Goal: Task Accomplishment & Management: Complete application form

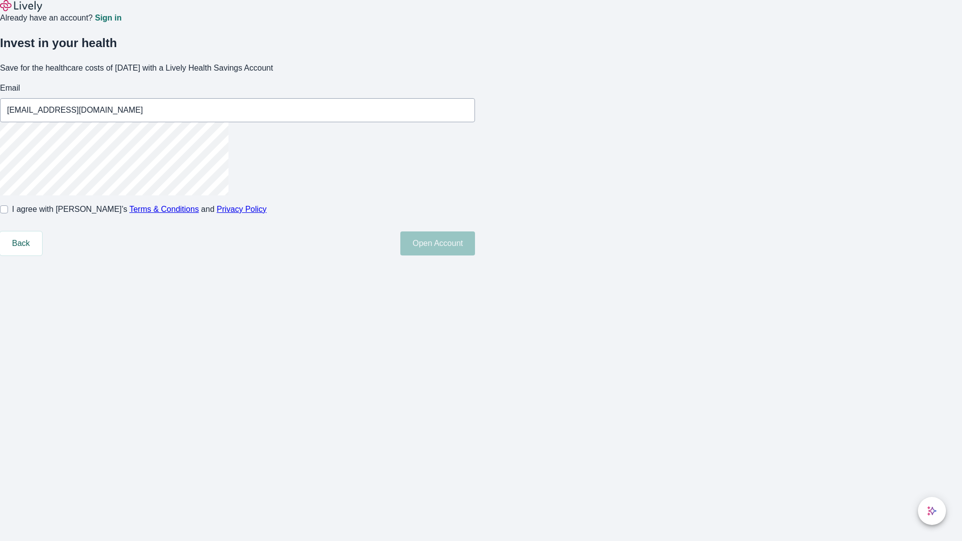
click at [8, 213] on input "I agree with Lively’s Terms & Conditions and Privacy Policy" at bounding box center [4, 209] width 8 height 8
checkbox input "true"
click at [475, 256] on button "Open Account" at bounding box center [437, 244] width 75 height 24
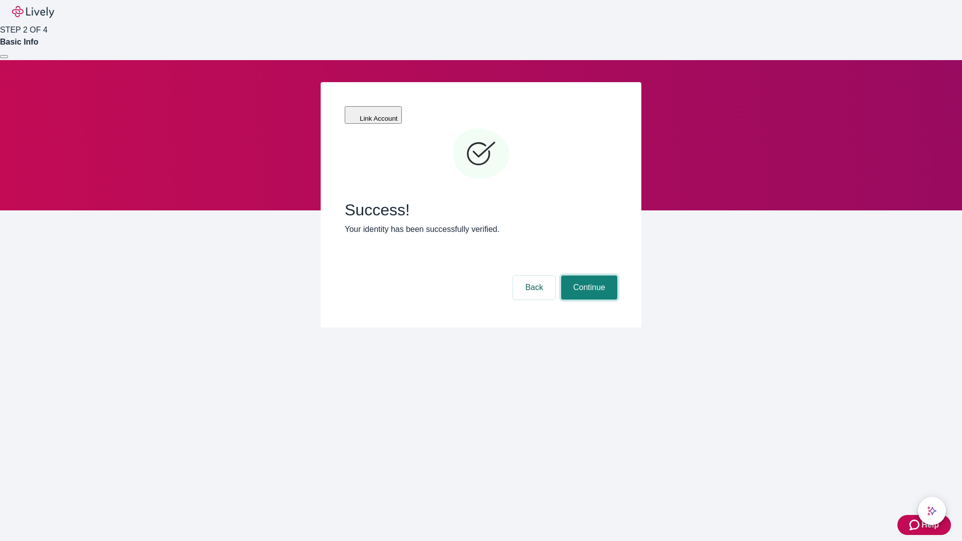
click at [588, 276] on button "Continue" at bounding box center [589, 288] width 56 height 24
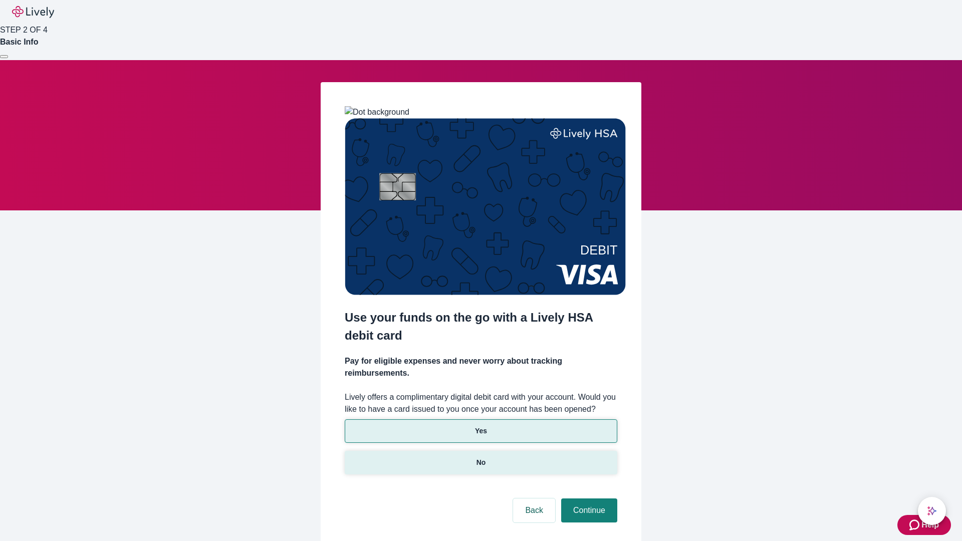
click at [481, 457] on p "No" at bounding box center [482, 462] width 10 height 11
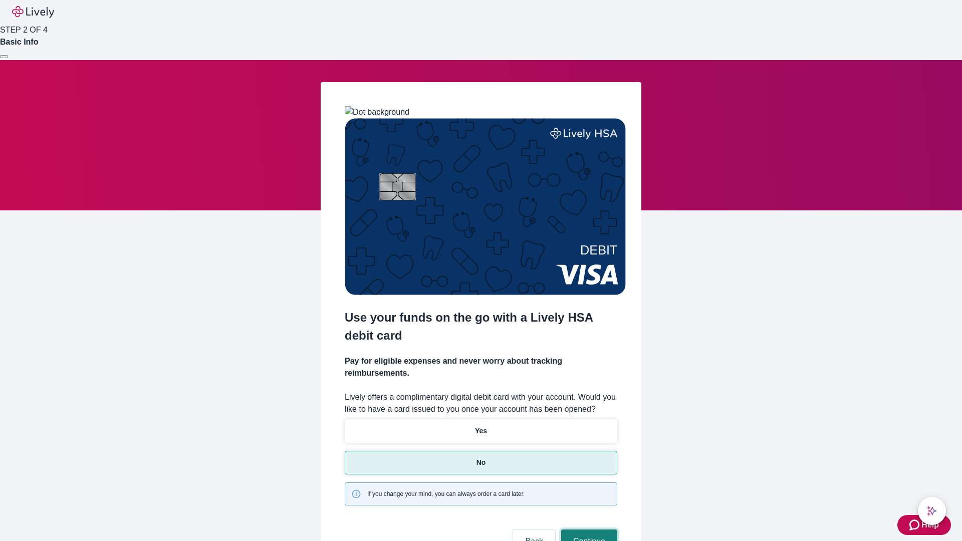
click at [588, 530] on button "Continue" at bounding box center [589, 542] width 56 height 24
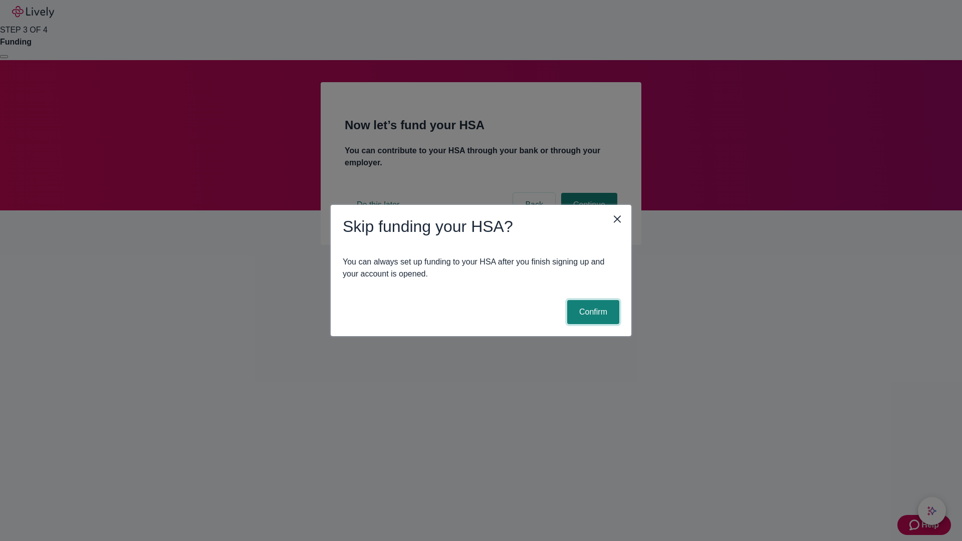
click at [592, 312] on button "Confirm" at bounding box center [593, 312] width 52 height 24
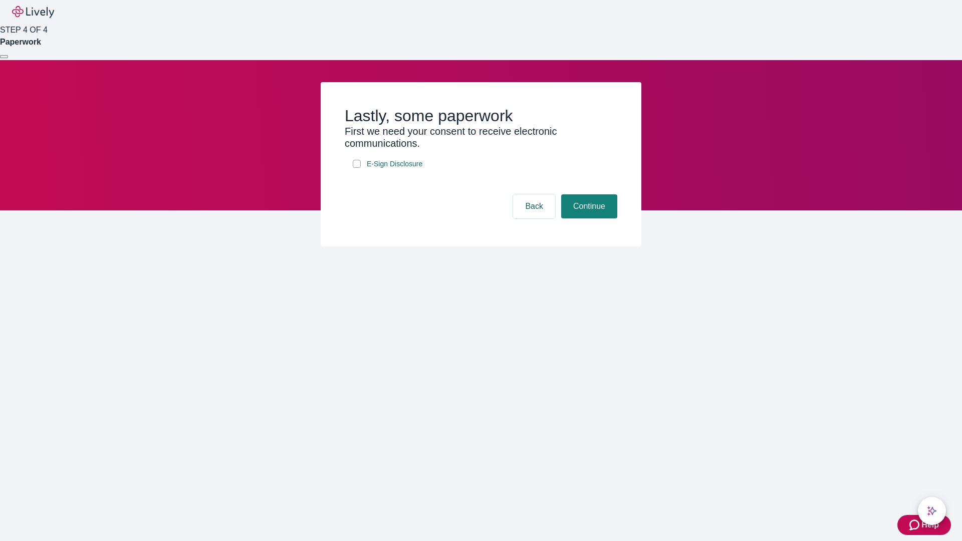
click at [357, 168] on input "E-Sign Disclosure" at bounding box center [357, 164] width 8 height 8
checkbox input "true"
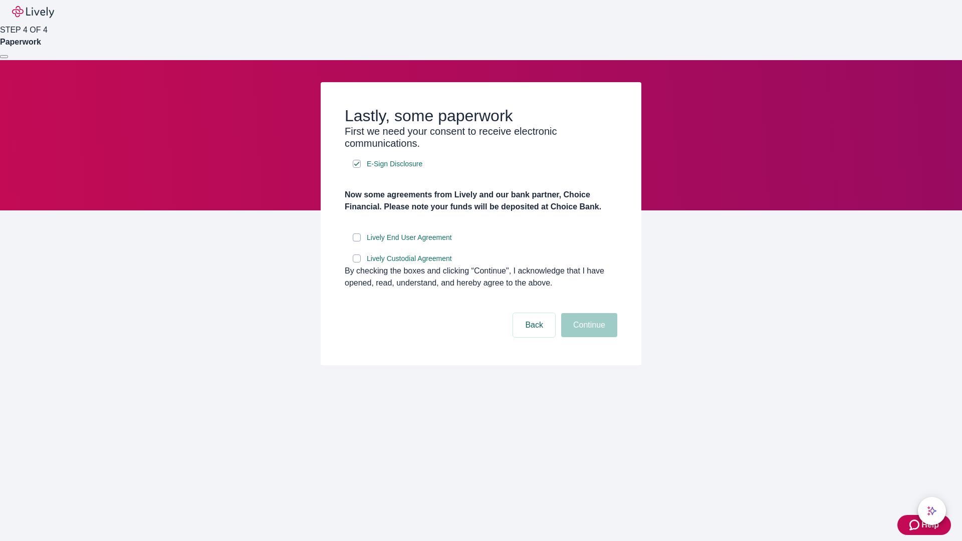
click at [357, 242] on input "Lively End User Agreement" at bounding box center [357, 238] width 8 height 8
checkbox input "true"
click at [357, 263] on input "Lively Custodial Agreement" at bounding box center [357, 259] width 8 height 8
checkbox input "true"
click at [588, 337] on button "Continue" at bounding box center [589, 325] width 56 height 24
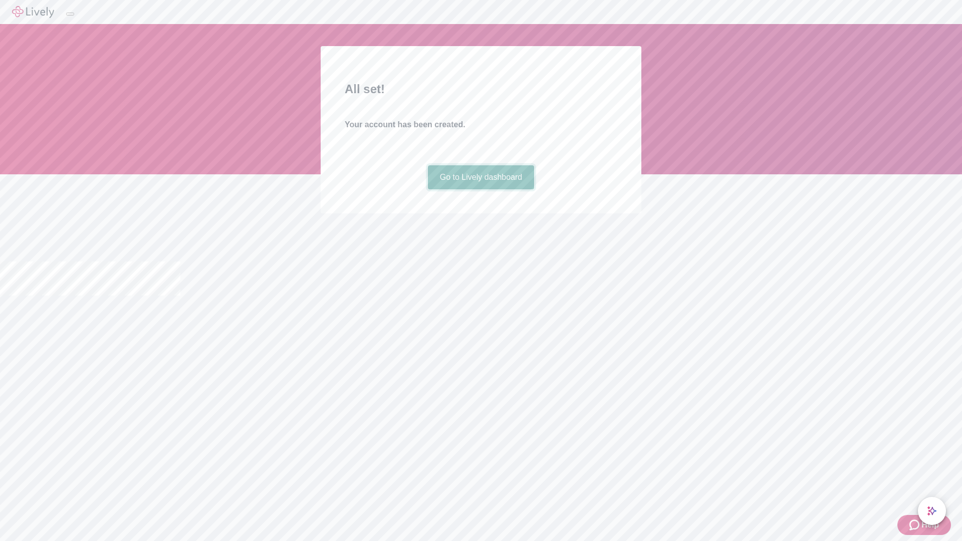
click at [481, 189] on link "Go to Lively dashboard" at bounding box center [481, 177] width 107 height 24
